Goal: Contribute content

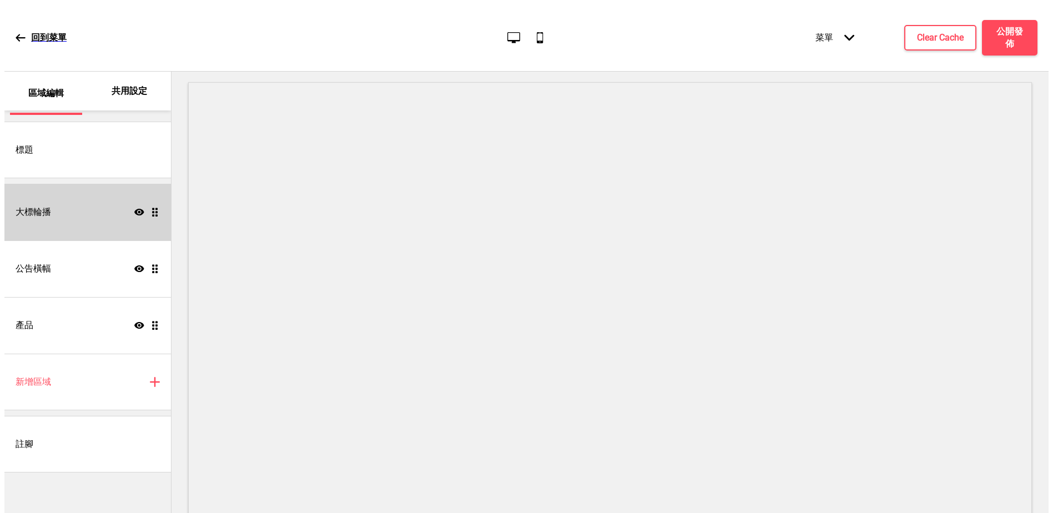
click at [72, 215] on div "大標輪播 顯示 拖曳" at bounding box center [87, 212] width 167 height 57
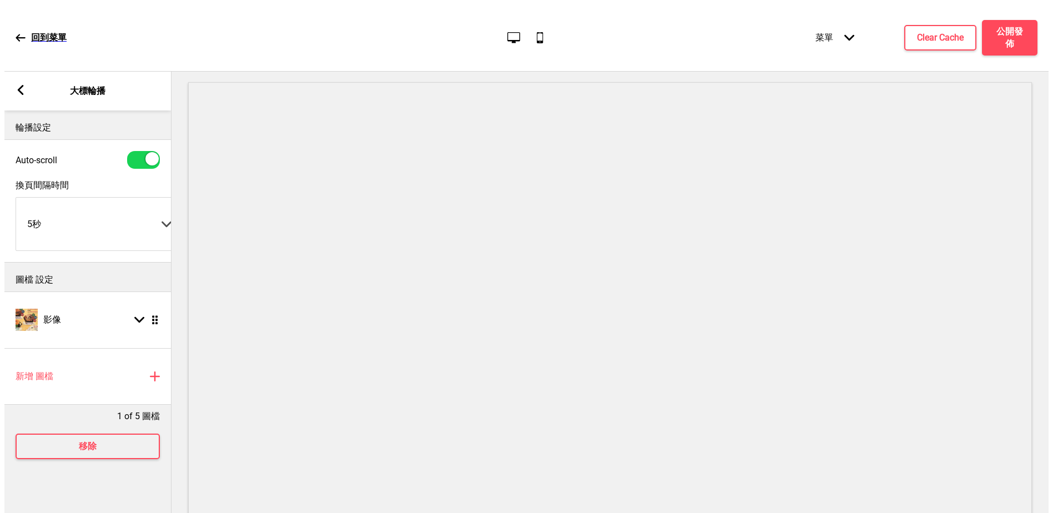
scroll to position [6, 0]
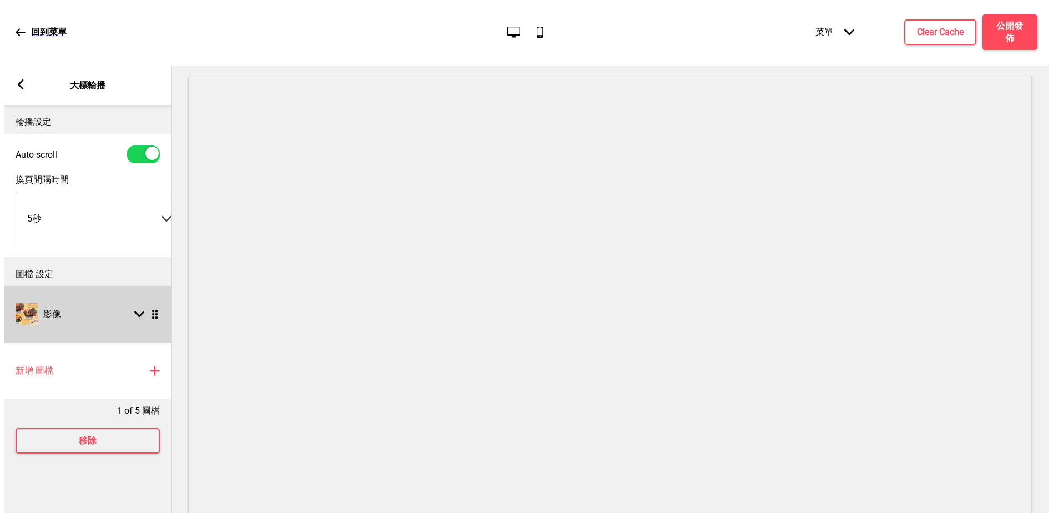
click at [146, 316] on div "箭頭down 拖曳" at bounding box center [144, 314] width 31 height 10
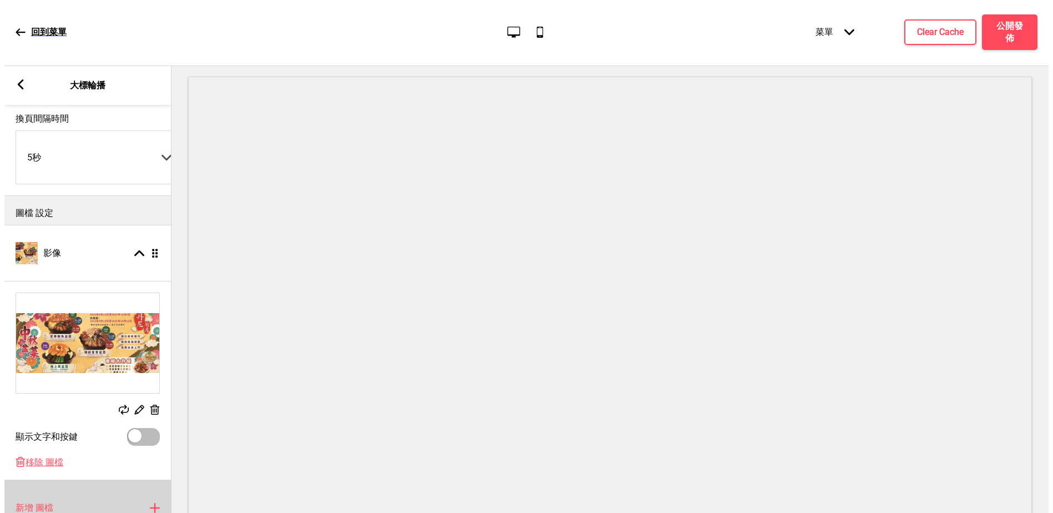
scroll to position [111, 0]
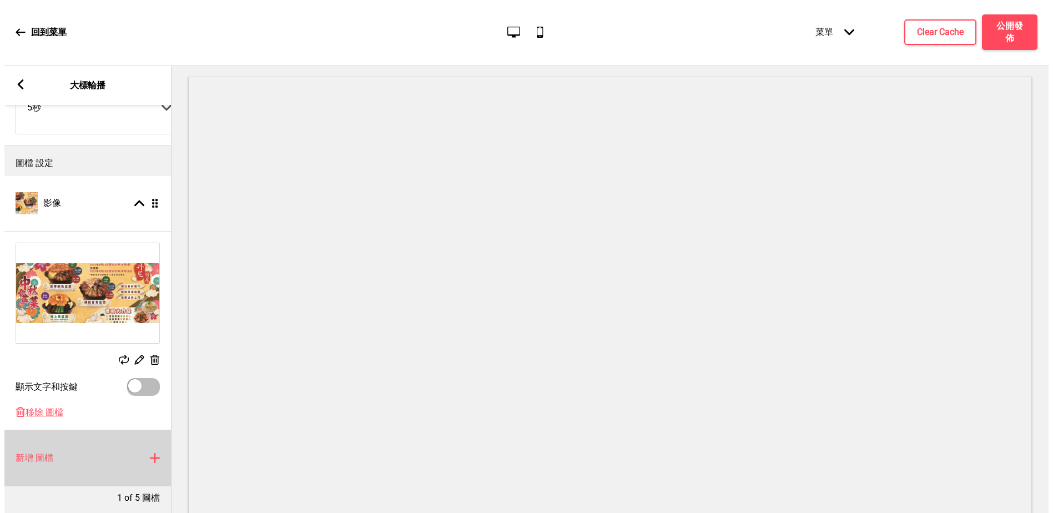
click at [114, 461] on div "新增 圖檔 加上" at bounding box center [87, 458] width 167 height 57
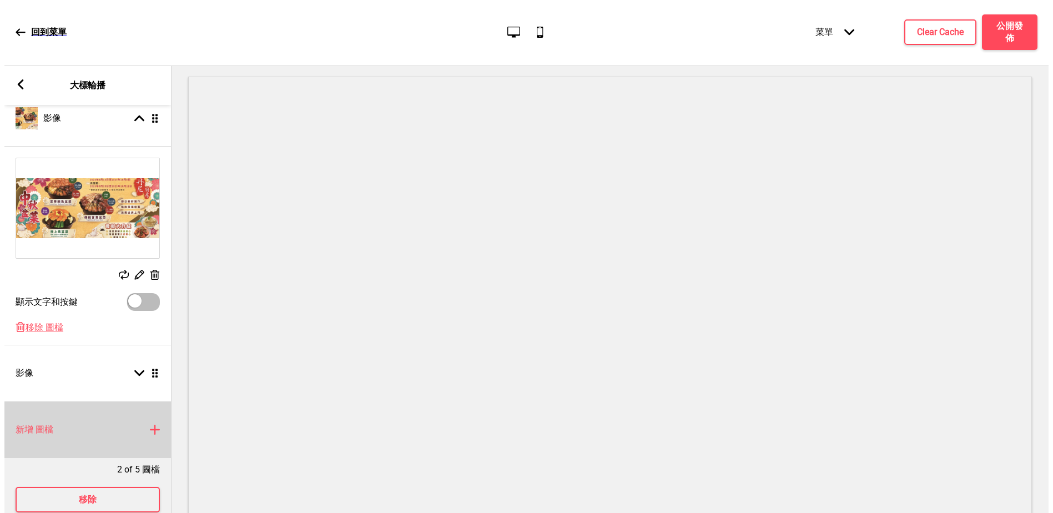
scroll to position [199, 0]
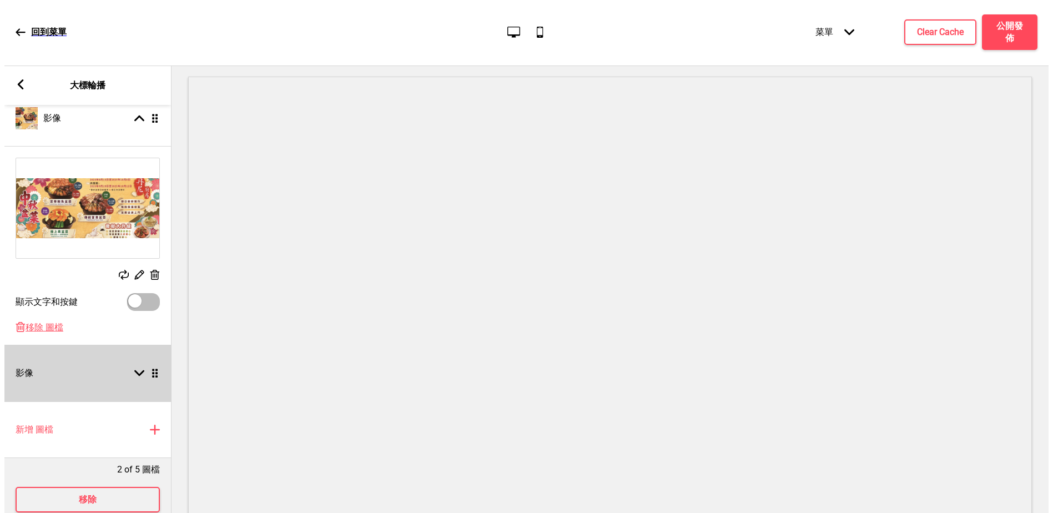
click at [138, 375] on icon at bounding box center [139, 373] width 10 height 6
select select "right"
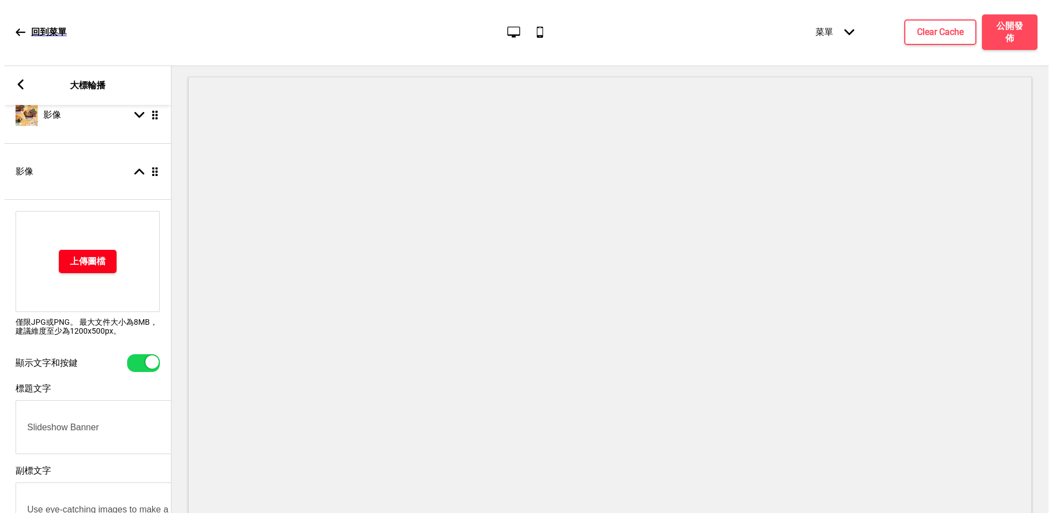
click at [81, 259] on h4 "上傳圖檔" at bounding box center [88, 261] width 36 height 12
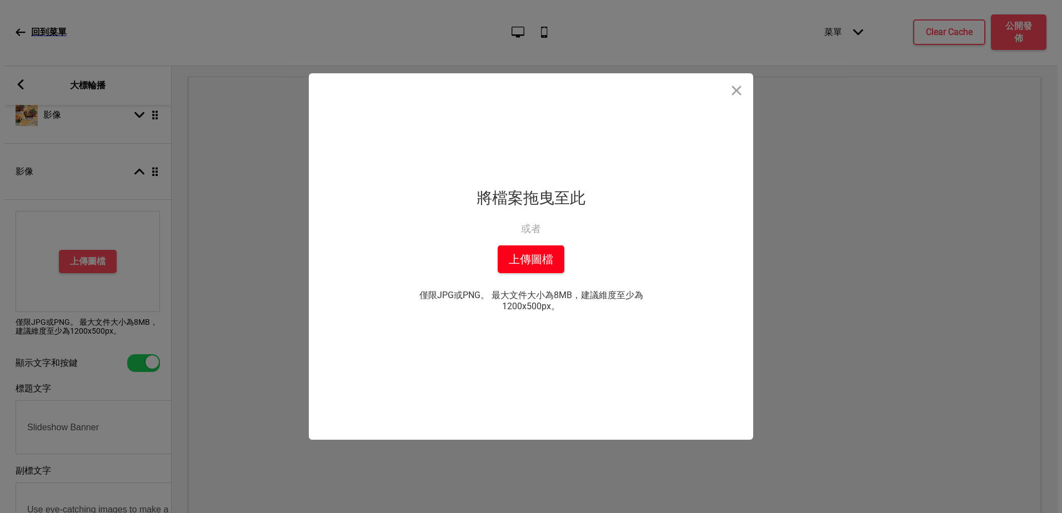
click at [502, 265] on button "上傳圖檔" at bounding box center [530, 259] width 67 height 28
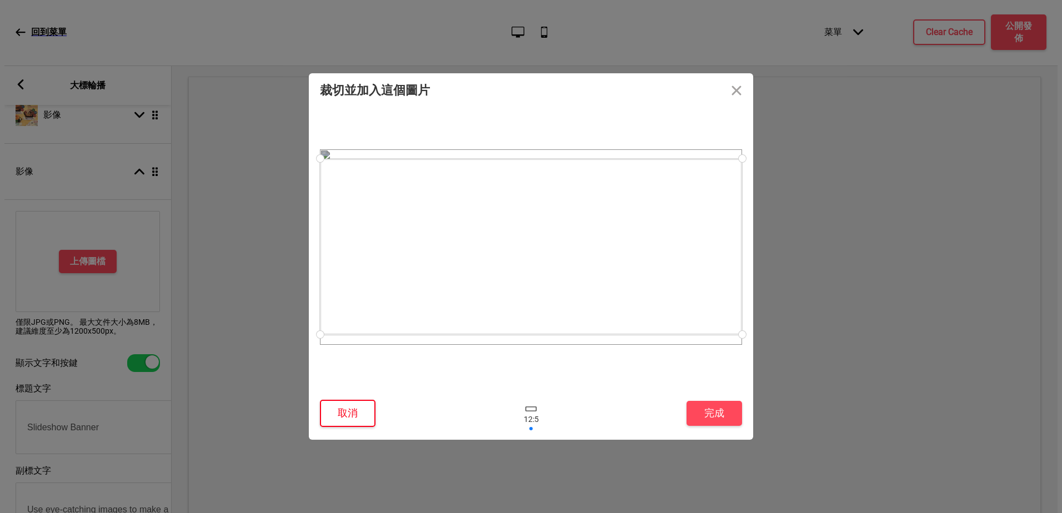
click at [349, 415] on button "取消" at bounding box center [348, 413] width 56 height 27
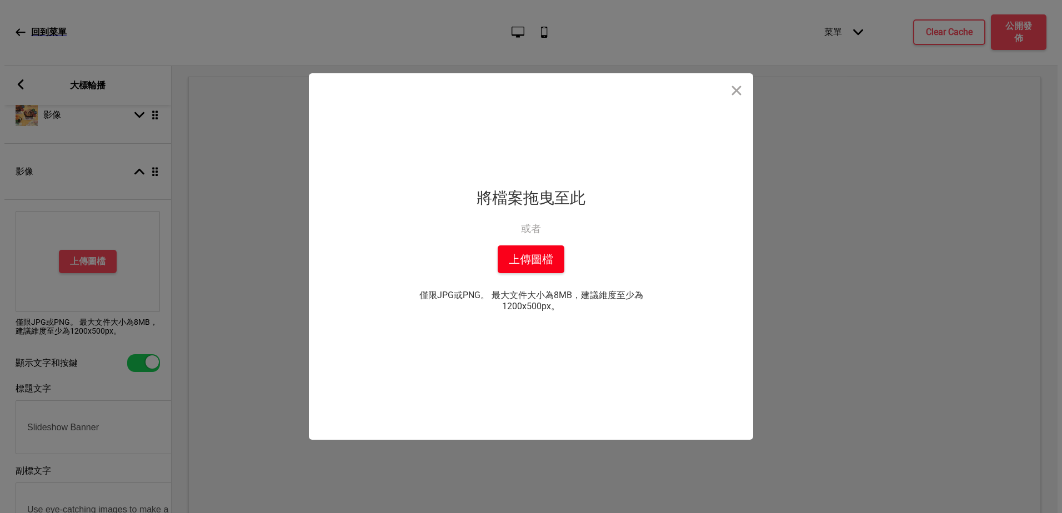
click at [543, 248] on button "上傳圖檔" at bounding box center [530, 259] width 67 height 28
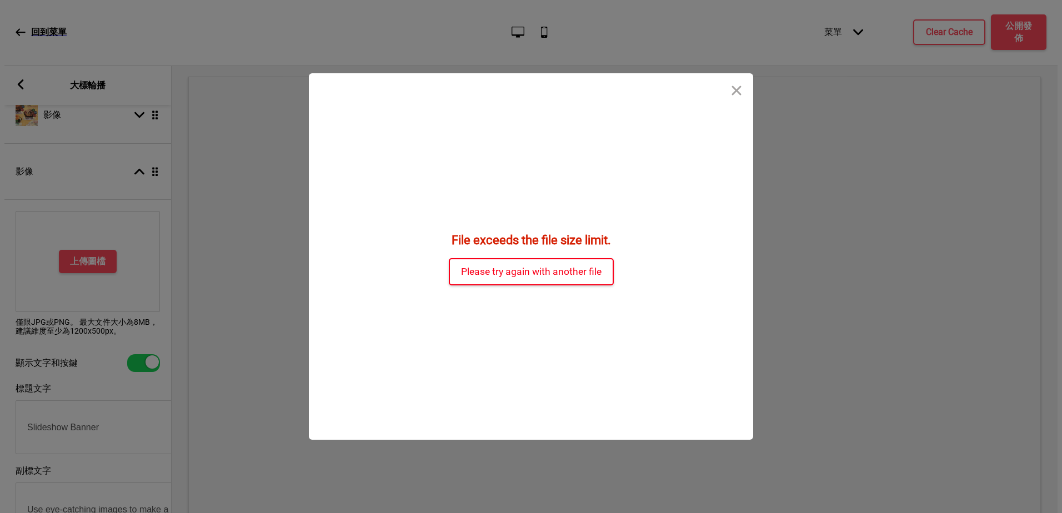
click at [515, 269] on button "Please try again with another file" at bounding box center [531, 271] width 165 height 27
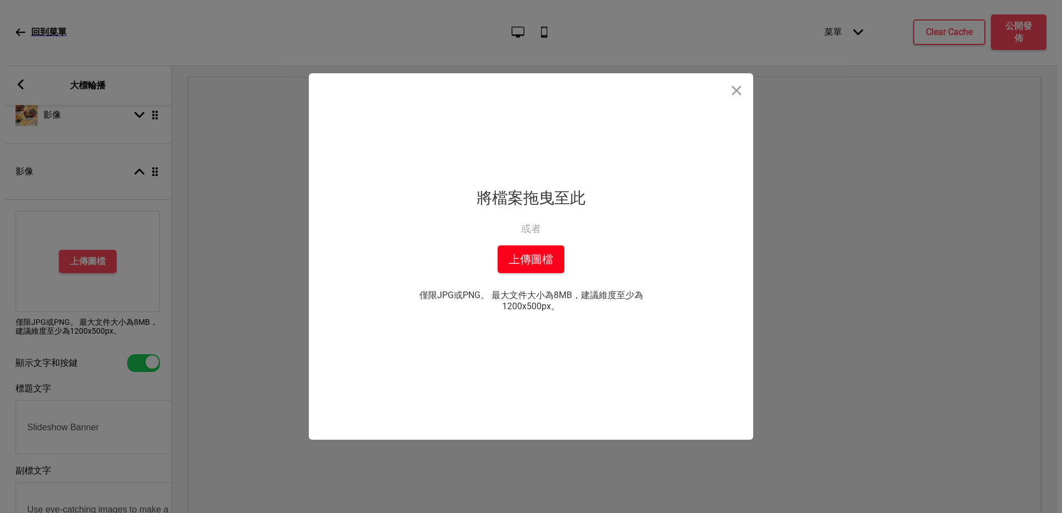
click at [513, 264] on button "上傳圖檔" at bounding box center [530, 259] width 67 height 28
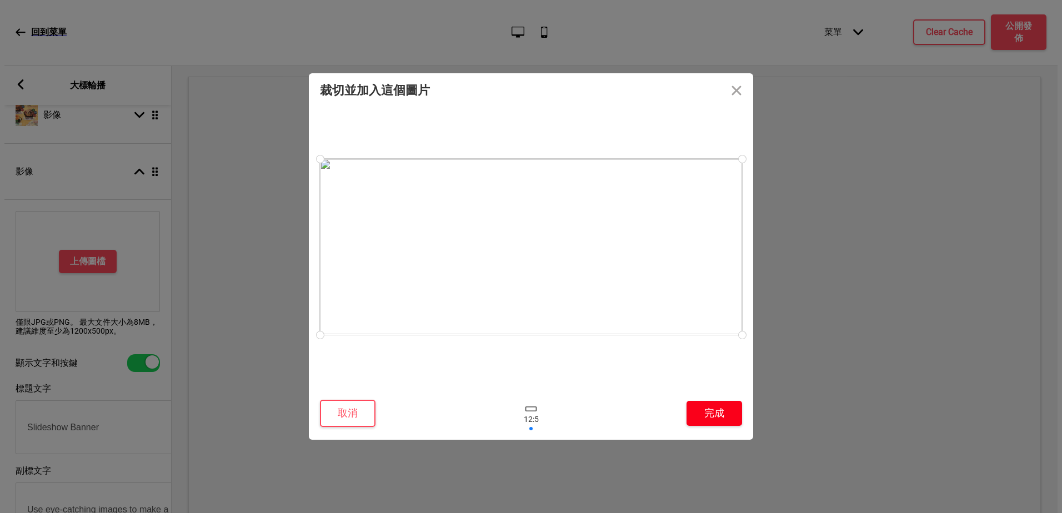
click at [720, 414] on button "完成" at bounding box center [714, 413] width 56 height 25
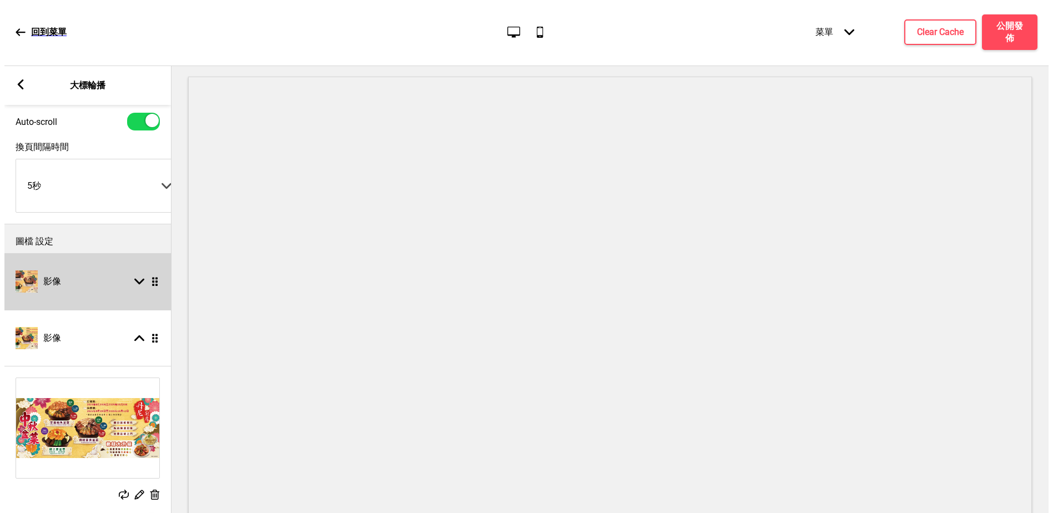
scroll to position [0, 0]
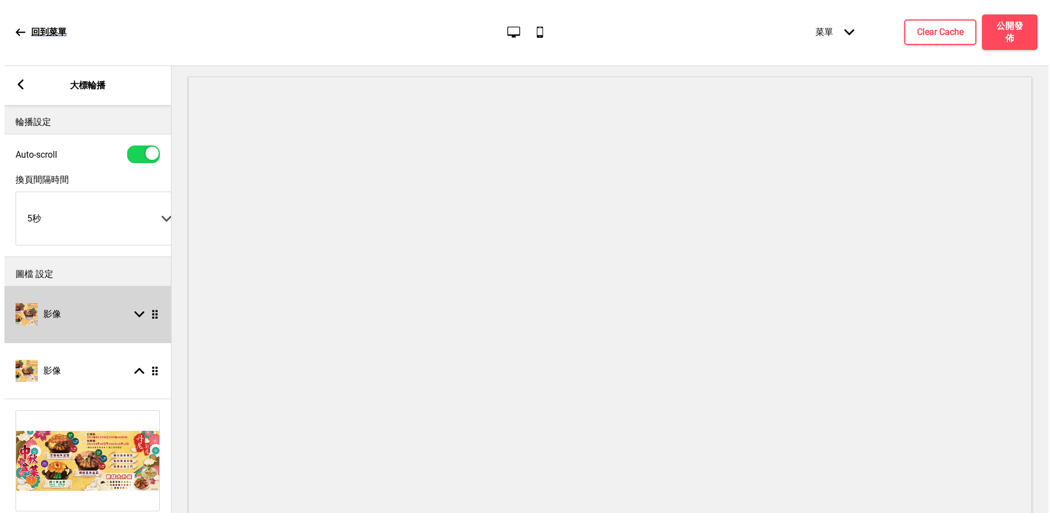
click at [135, 319] on rect at bounding box center [139, 314] width 10 height 10
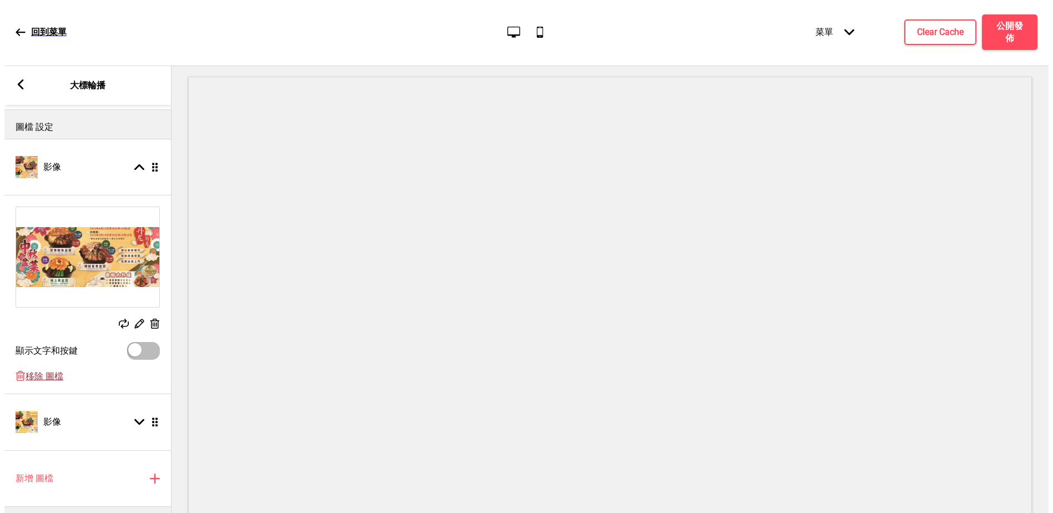
scroll to position [167, 0]
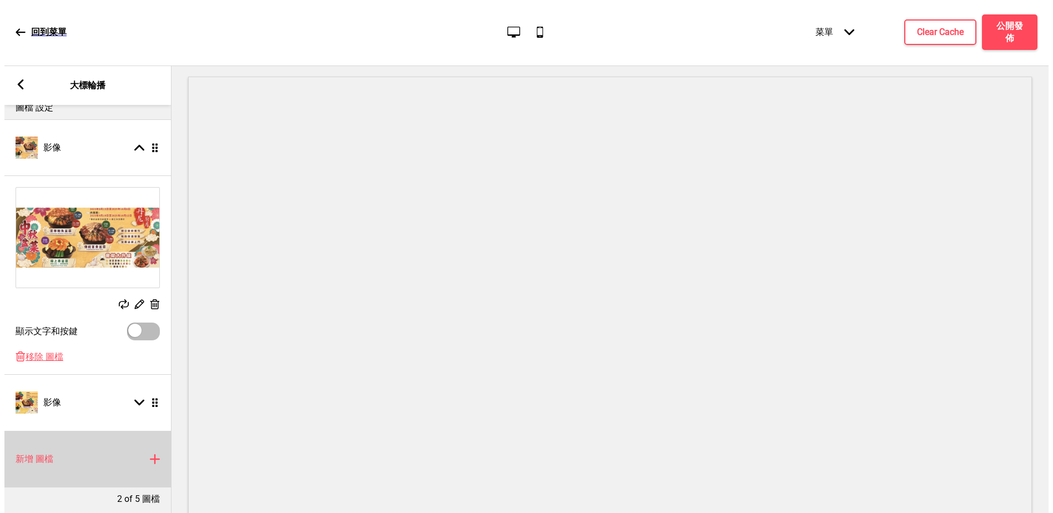
click at [47, 358] on span "移除 圖檔" at bounding box center [45, 357] width 38 height 12
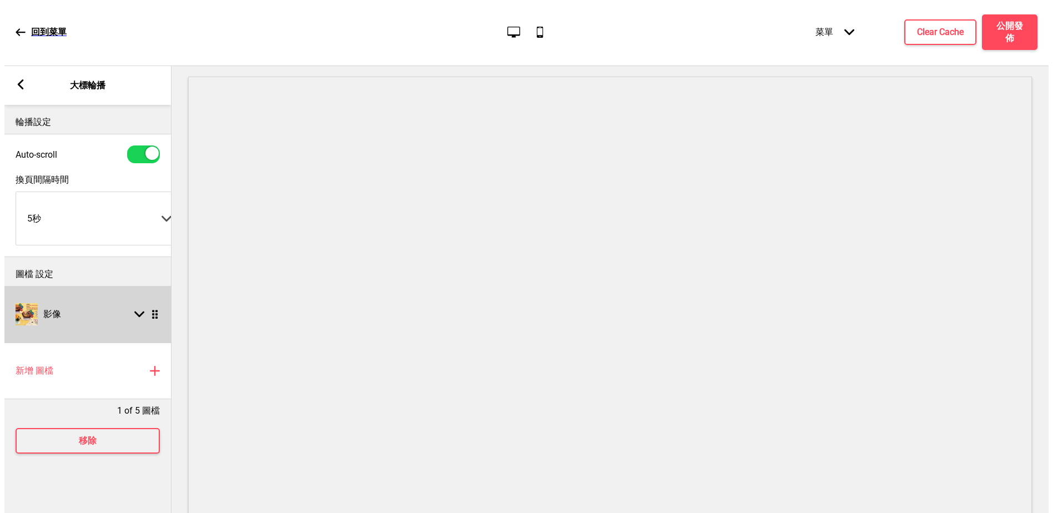
click at [138, 319] on rect at bounding box center [139, 314] width 10 height 10
select select "right"
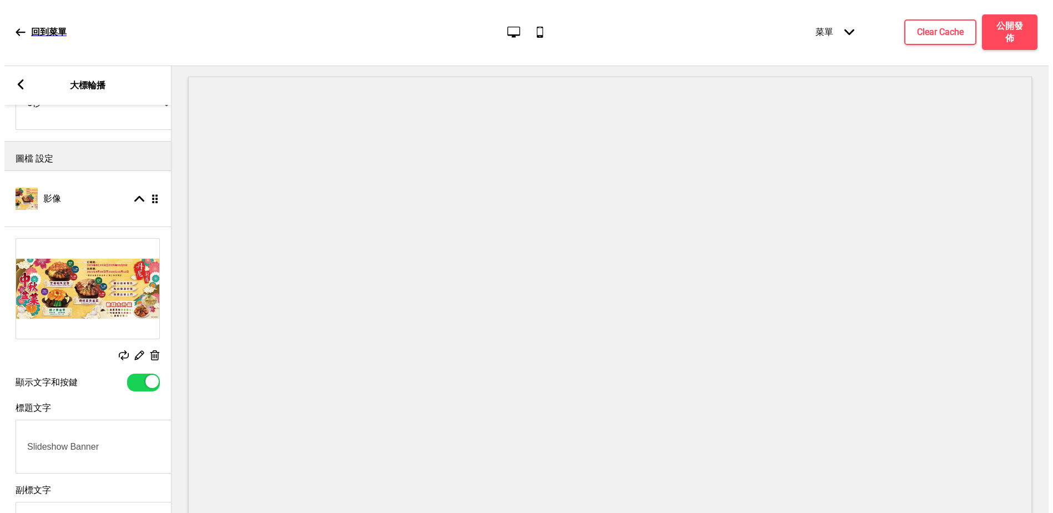
scroll to position [222, 0]
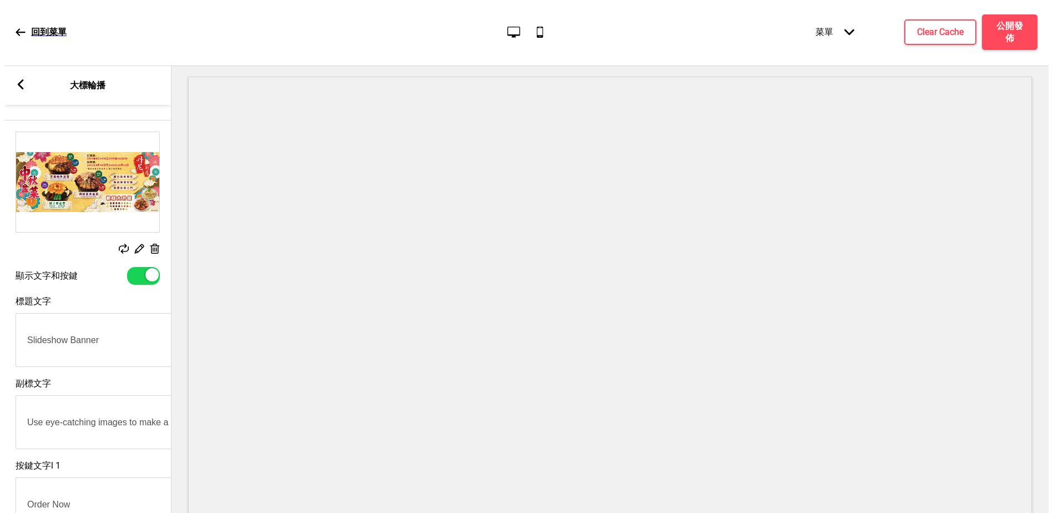
click at [138, 274] on div at bounding box center [143, 276] width 33 height 18
checkbox input "false"
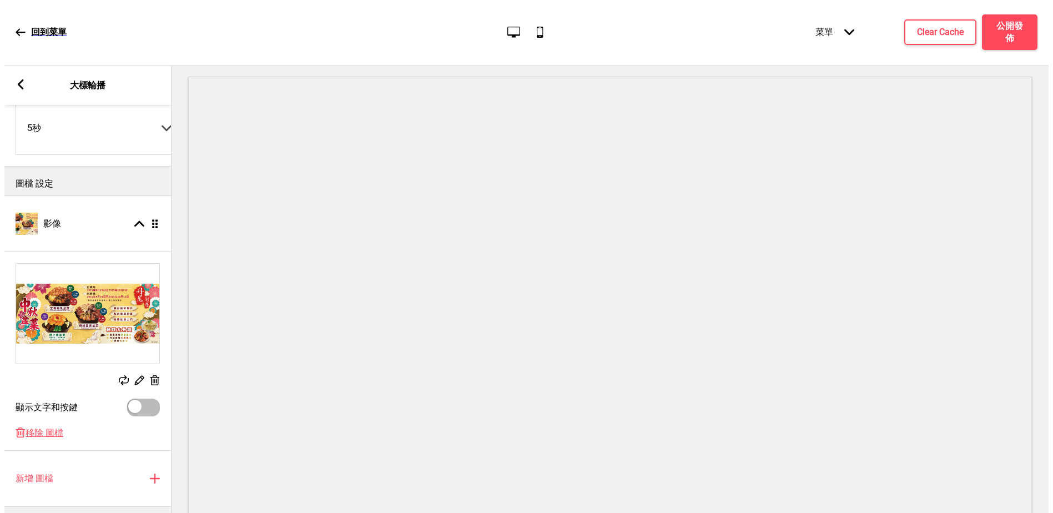
scroll to position [143, 0]
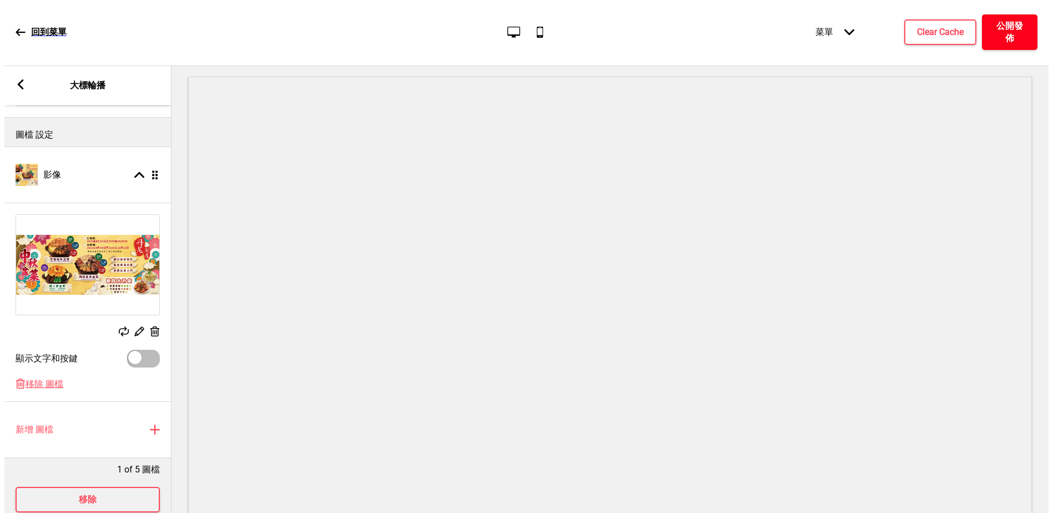
click at [1009, 28] on h4 "公開發佈" at bounding box center [1009, 32] width 33 height 24
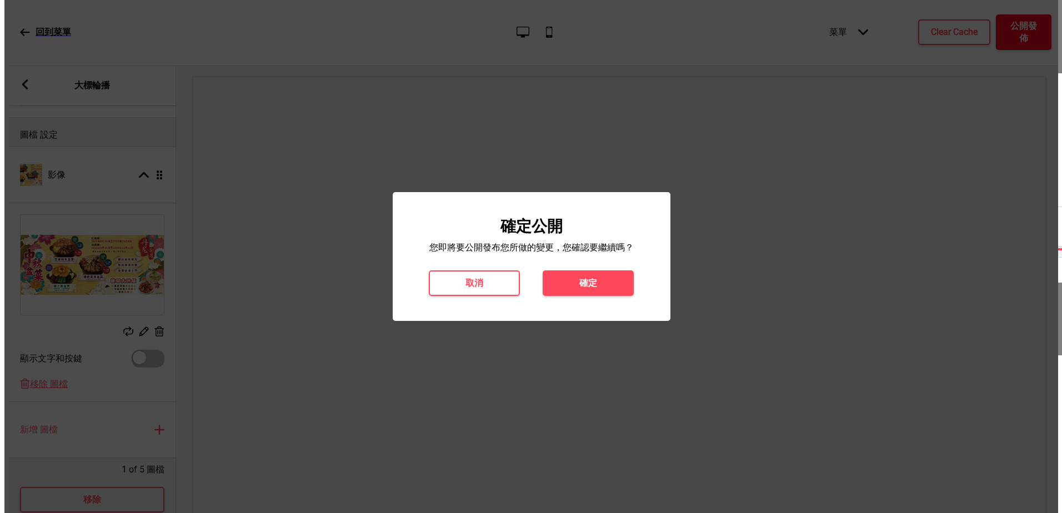
scroll to position [0, 0]
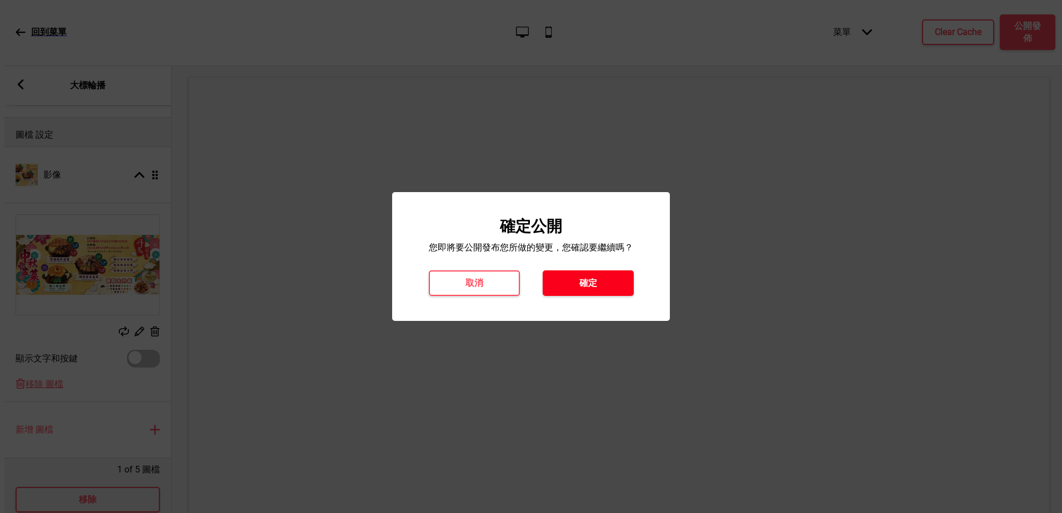
click at [570, 275] on button "確定" at bounding box center [587, 283] width 91 height 26
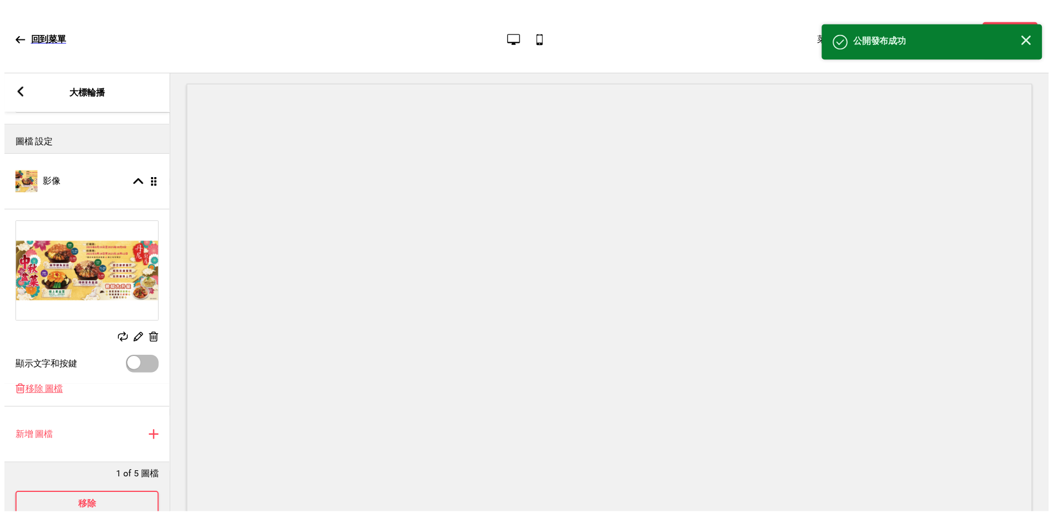
scroll to position [6, 0]
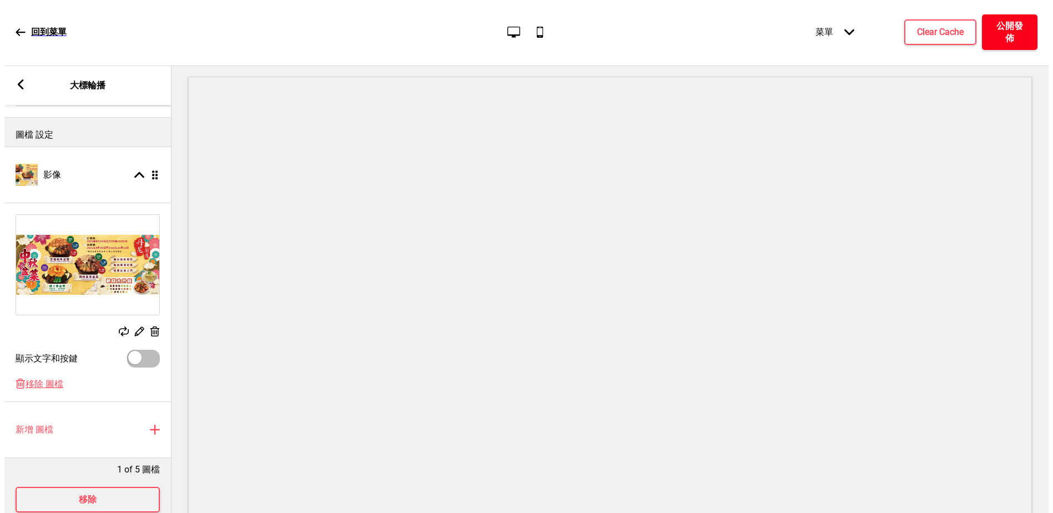
click at [1015, 44] on h4 "公開發佈" at bounding box center [1009, 32] width 33 height 24
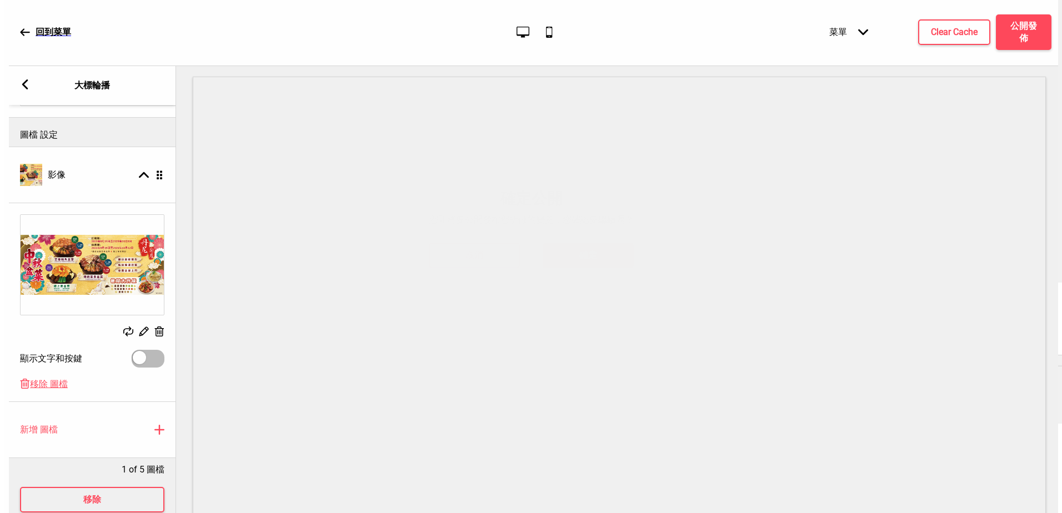
scroll to position [0, 0]
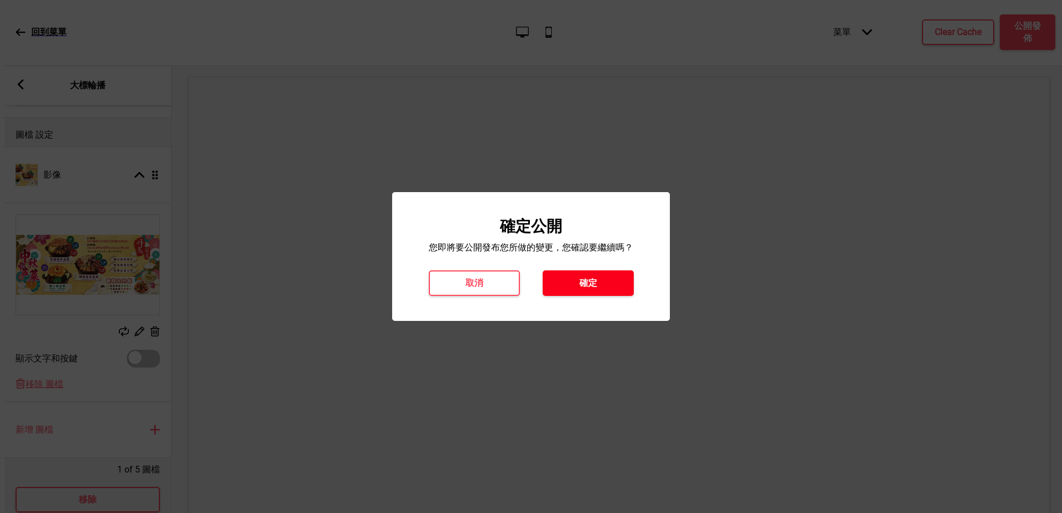
click at [592, 282] on h4 "確定" at bounding box center [588, 283] width 18 height 12
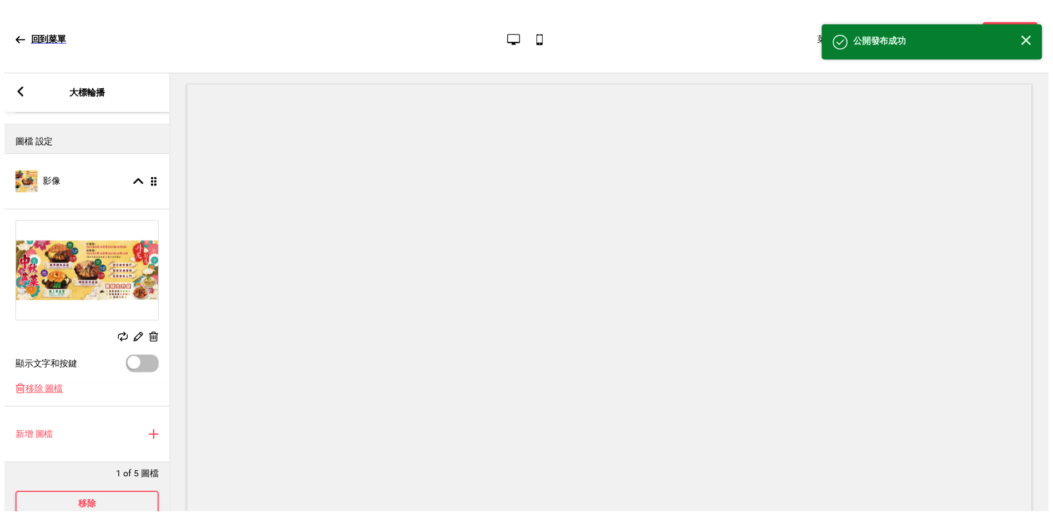
scroll to position [6, 0]
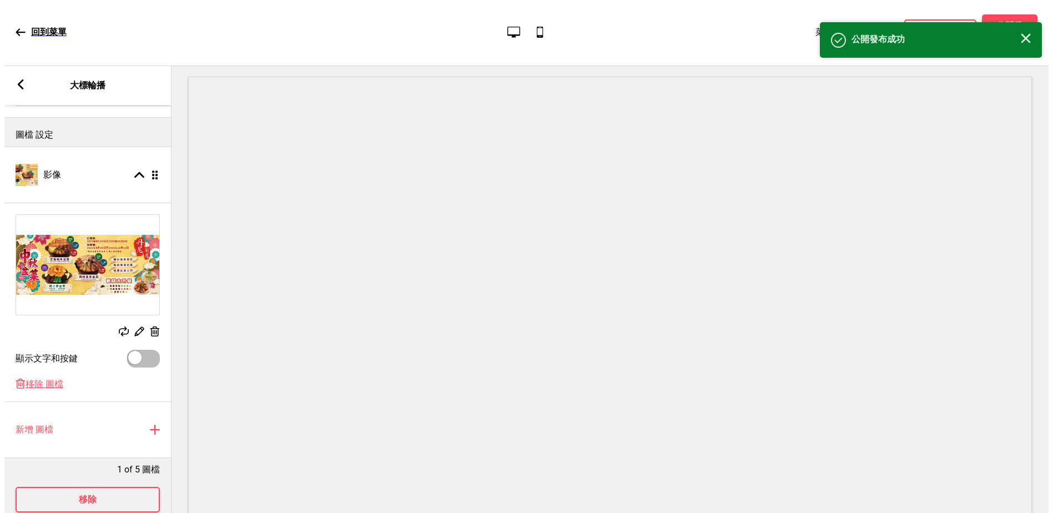
click at [1028, 44] on div "關閉" at bounding box center [1026, 39] width 10 height 12
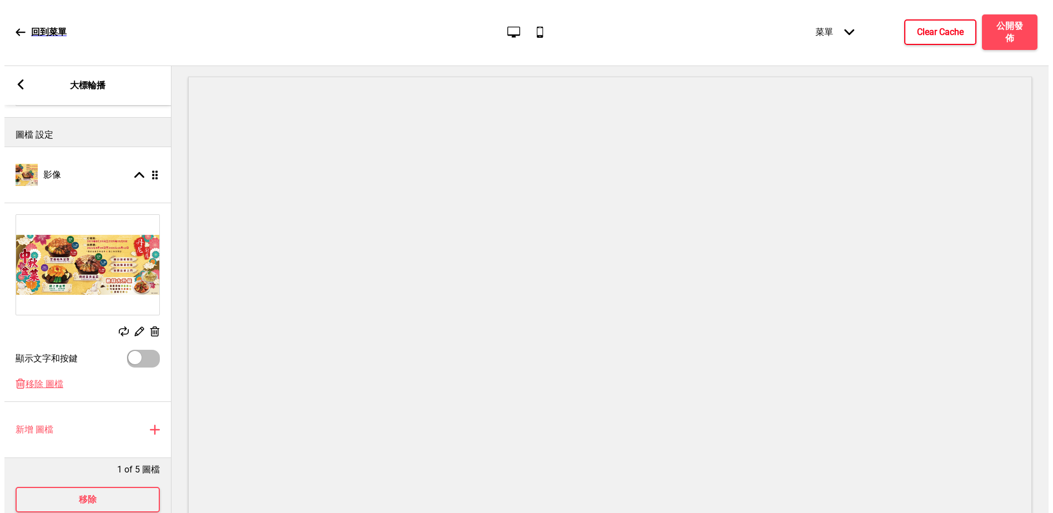
click at [935, 26] on h4 "Clear Cache" at bounding box center [940, 32] width 47 height 12
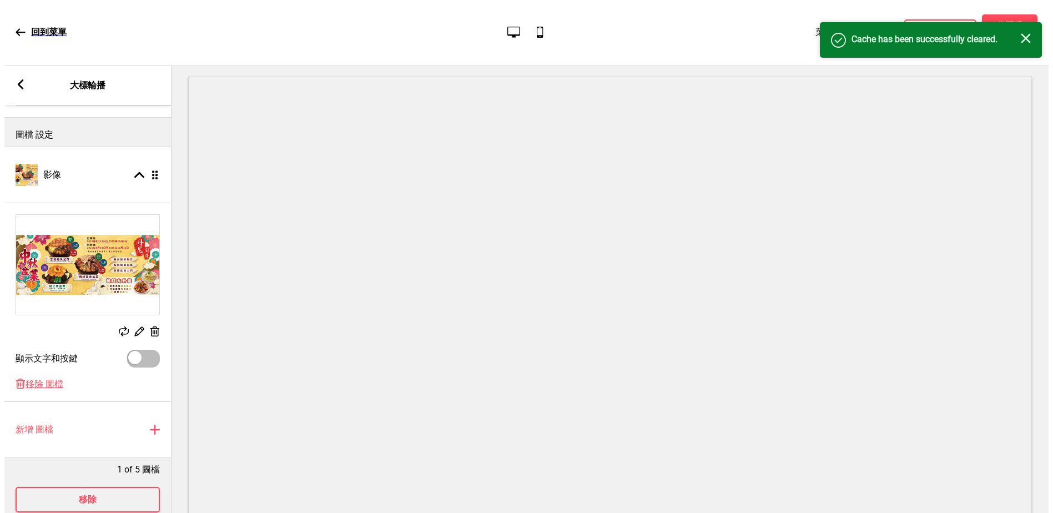
click at [1035, 36] on div "成功 Cache has been successfully cleared. 關閉" at bounding box center [931, 40] width 222 height 36
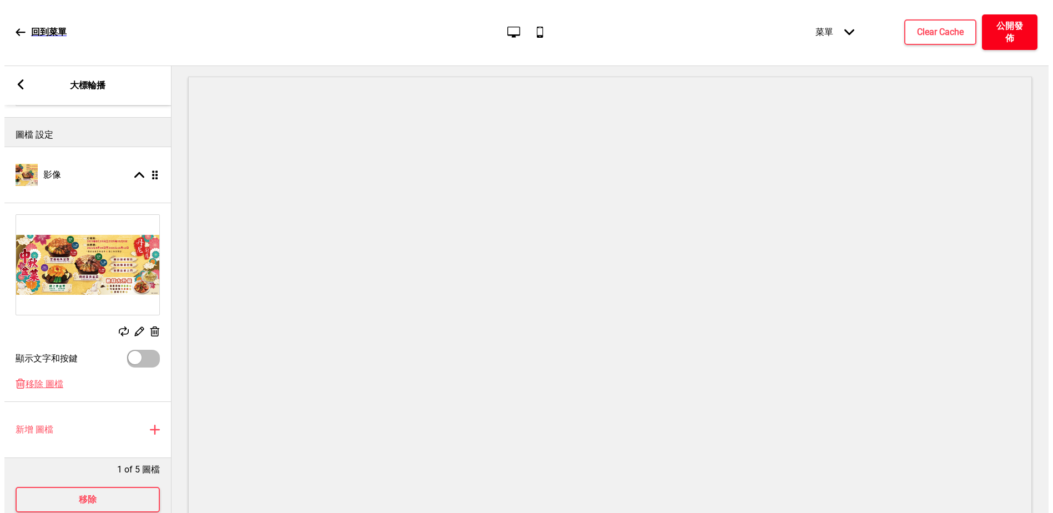
click at [1025, 37] on h4 "公開發佈" at bounding box center [1009, 32] width 33 height 24
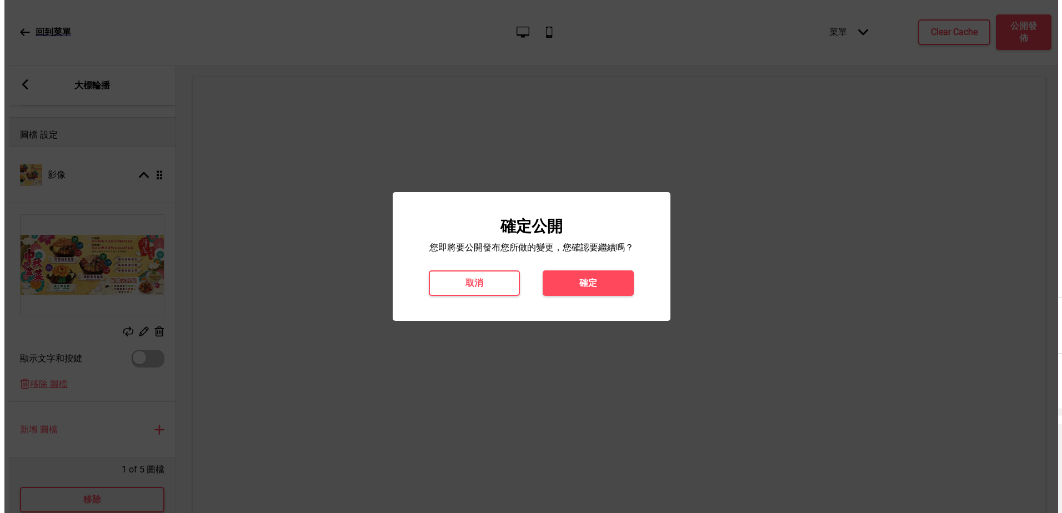
scroll to position [0, 0]
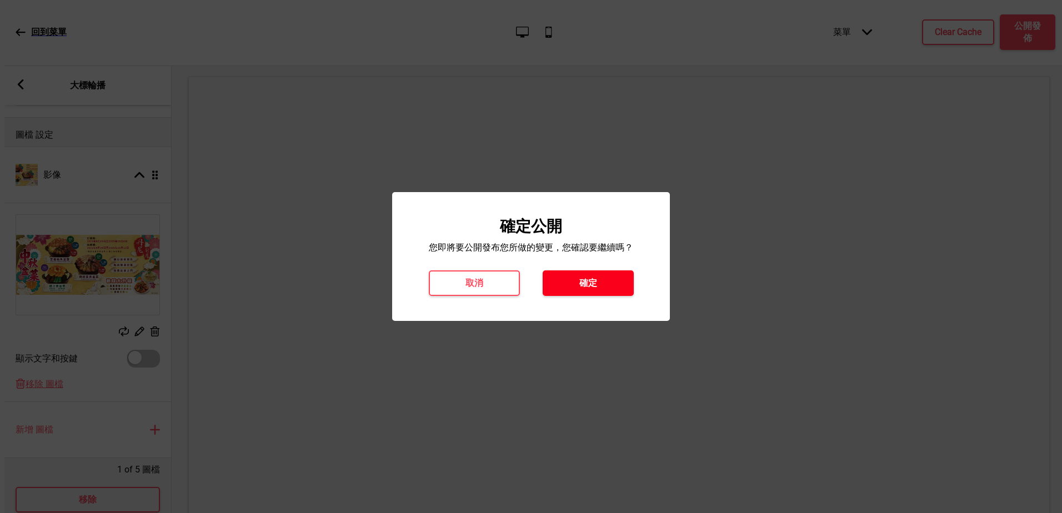
click at [570, 292] on button "確定" at bounding box center [587, 283] width 91 height 26
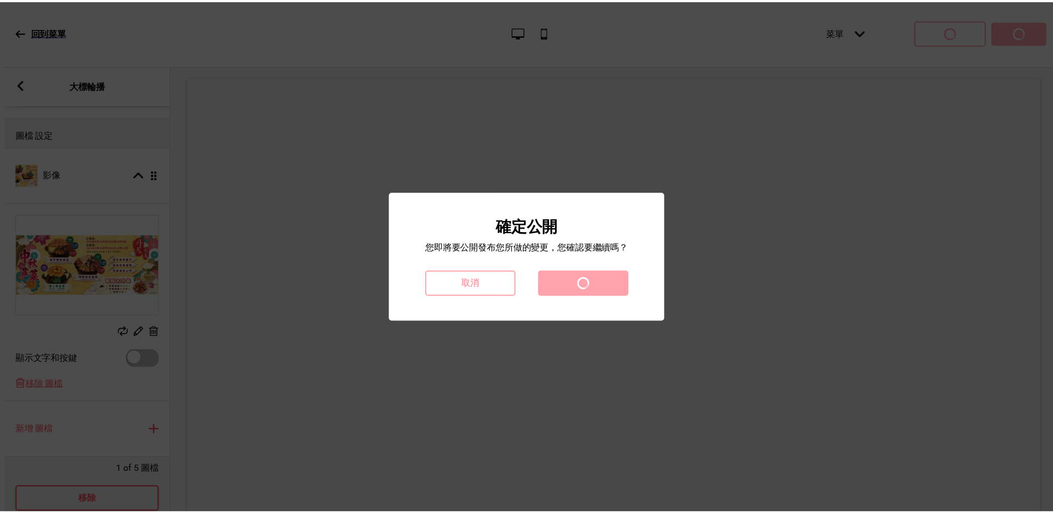
scroll to position [6, 0]
